Goal: Find contact information: Find contact information

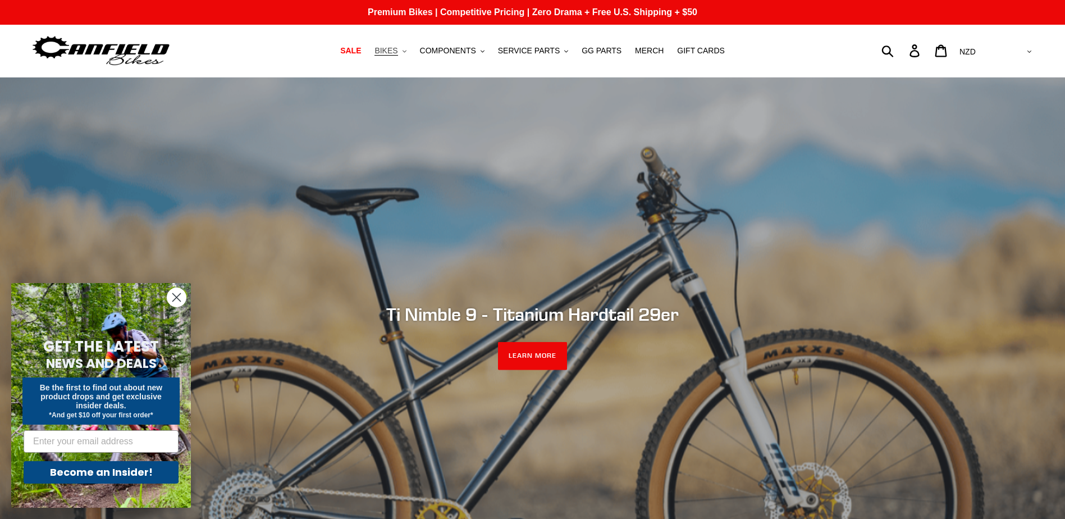
click at [397, 48] on span "BIKES" at bounding box center [385, 51] width 23 height 10
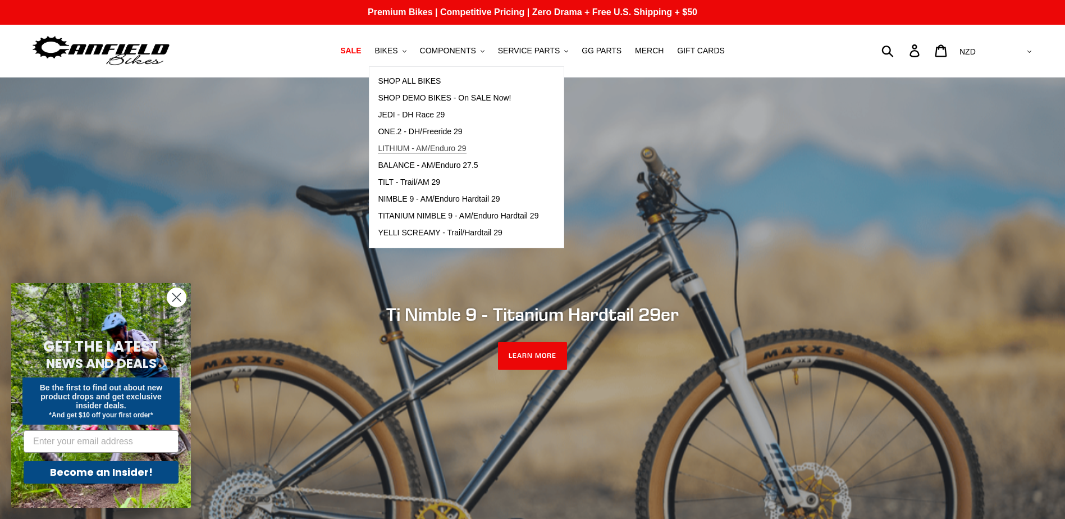
click at [446, 148] on span "LITHIUM - AM/Enduro 29" at bounding box center [422, 149] width 88 height 10
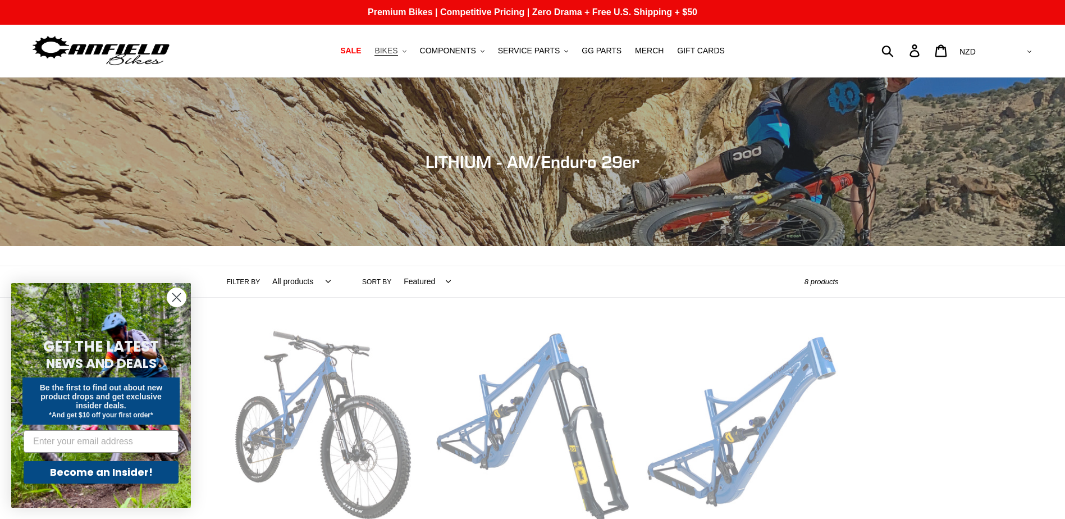
click at [397, 48] on span "BIKES" at bounding box center [385, 51] width 23 height 10
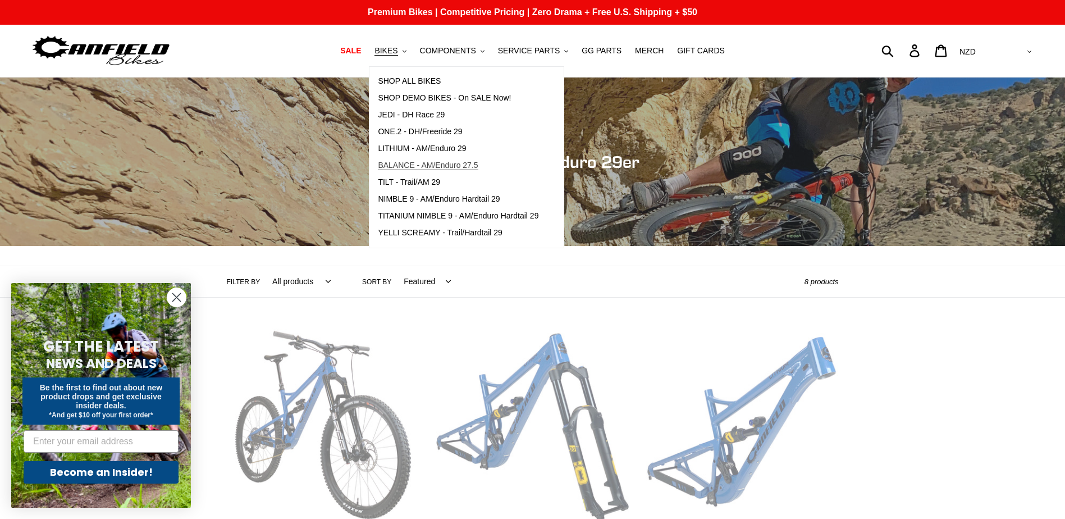
click at [449, 163] on span "BALANCE - AM/Enduro 27.5" at bounding box center [428, 166] width 100 height 10
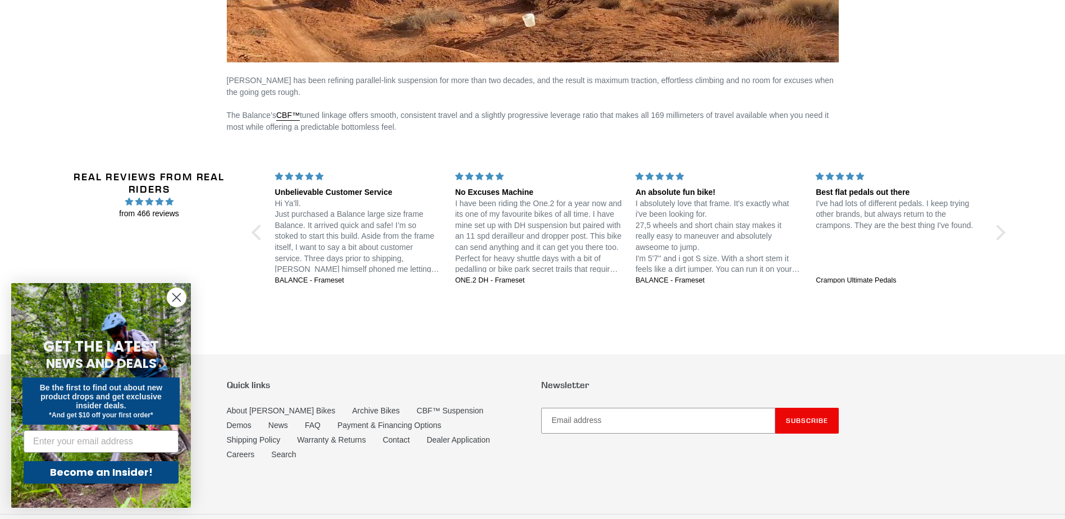
scroll to position [1852, 0]
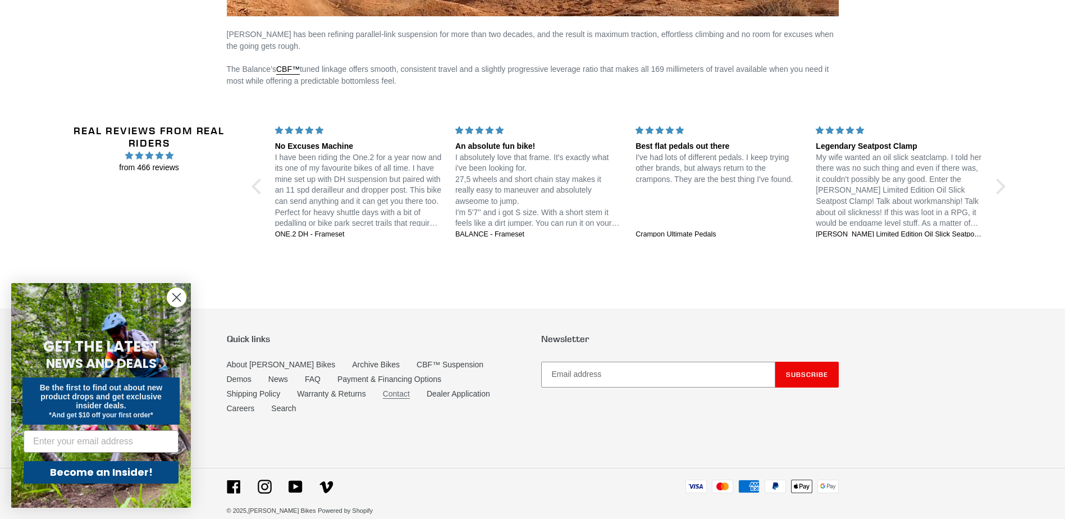
click at [383, 392] on link "Contact" at bounding box center [396, 394] width 27 height 10
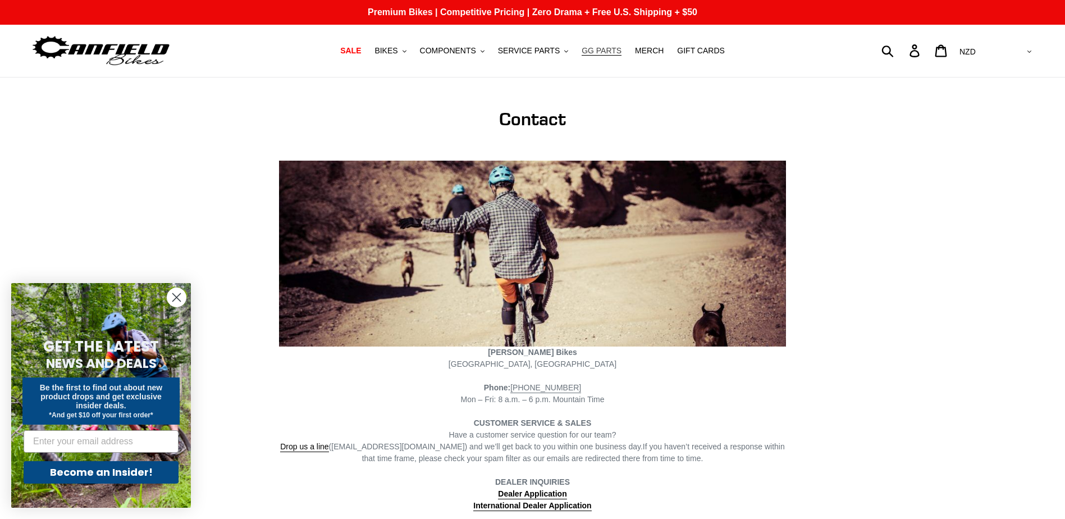
click at [601, 48] on span "GG PARTS" at bounding box center [602, 51] width 40 height 10
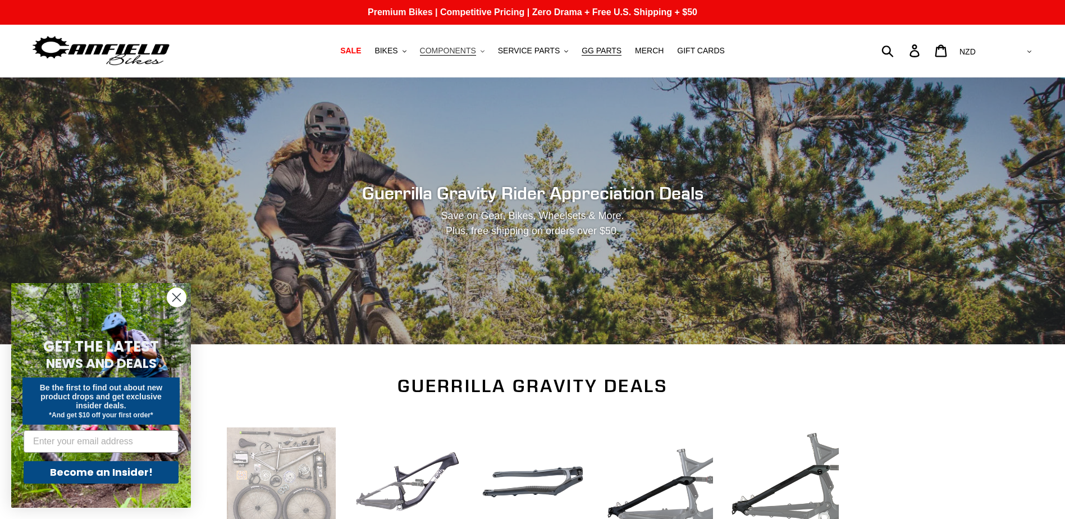
click at [468, 50] on span "COMPONENTS" at bounding box center [448, 51] width 56 height 10
click at [532, 49] on span "SERVICE PARTS" at bounding box center [529, 51] width 62 height 10
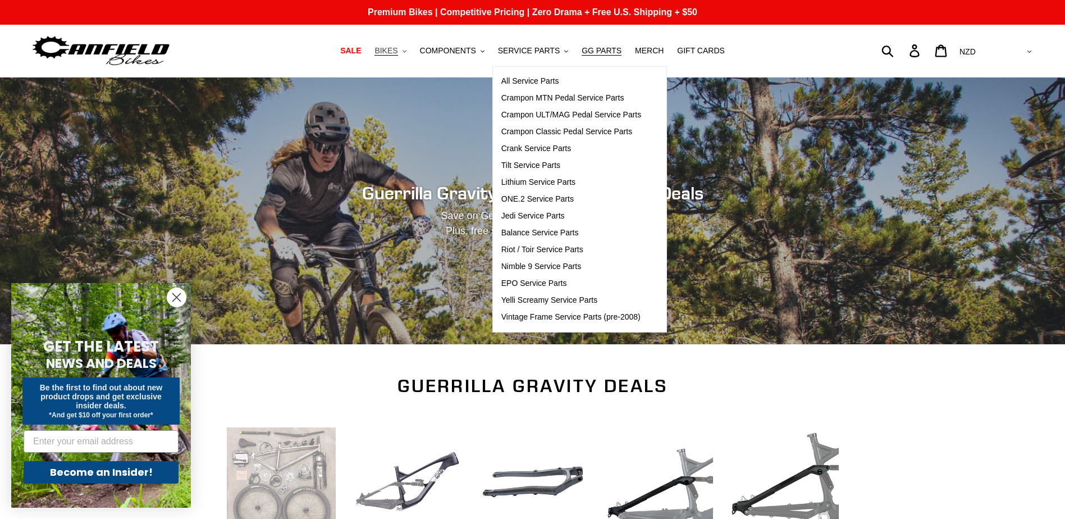
click at [397, 46] on span "BIKES" at bounding box center [385, 51] width 23 height 10
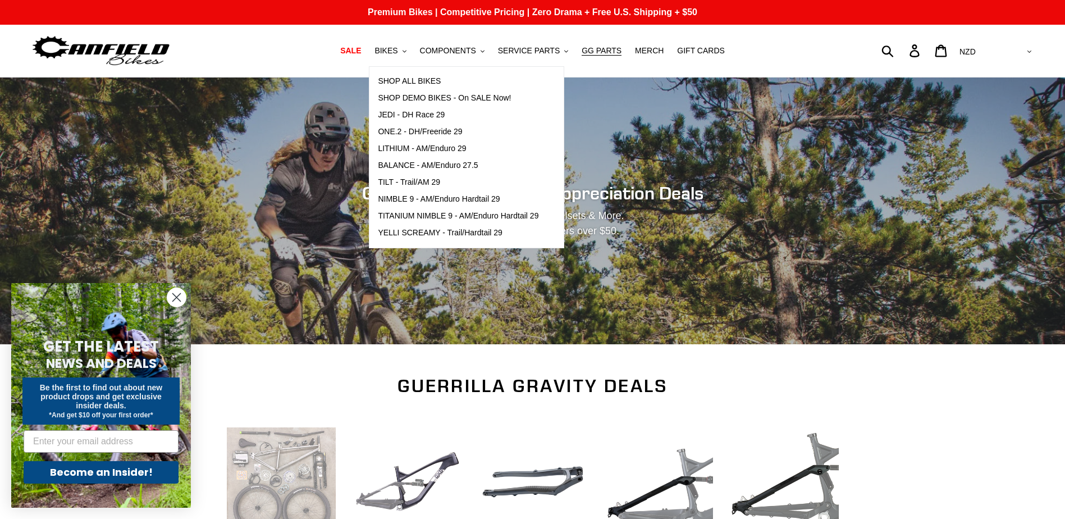
drag, startPoint x: 735, startPoint y: 202, endPoint x: 752, endPoint y: 205, distance: 17.3
click at [737, 202] on h2 "Guerrilla Gravity Rider Appreciation Deals" at bounding box center [533, 192] width 612 height 21
